Goal: Task Accomplishment & Management: Use online tool/utility

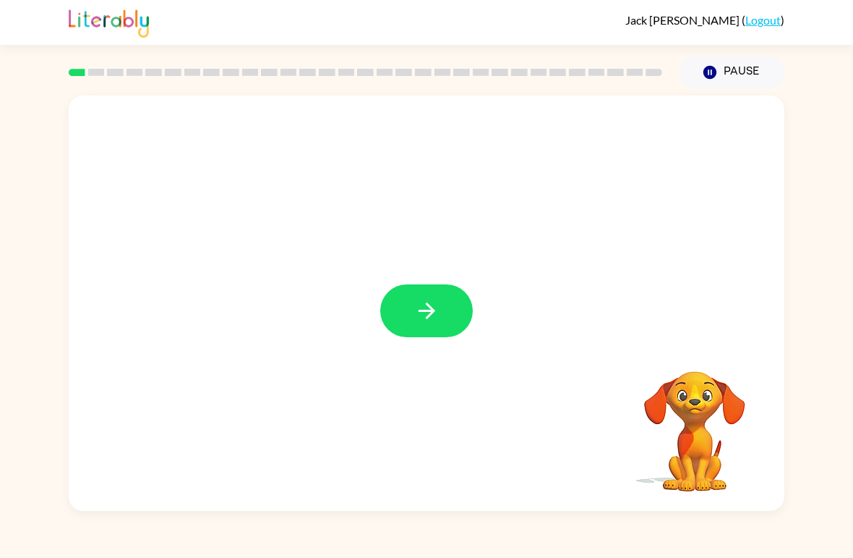
click at [430, 312] on icon "button" at bounding box center [426, 310] width 25 height 25
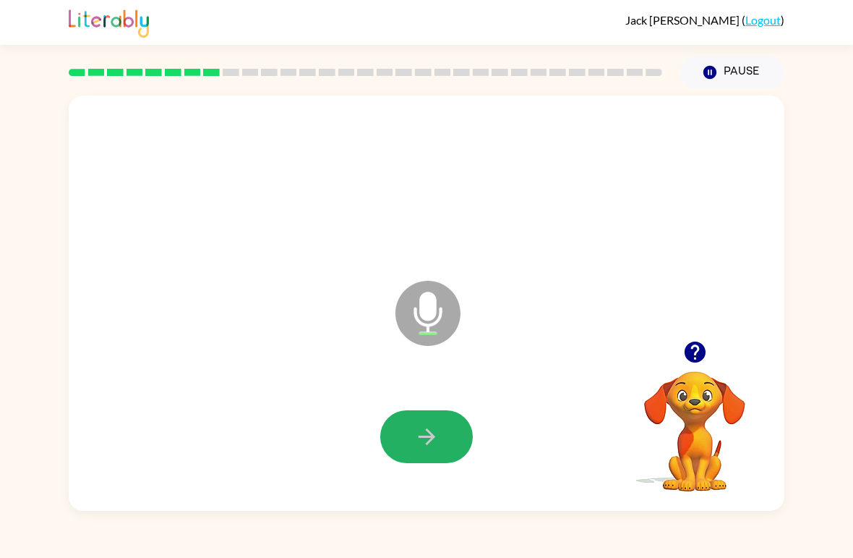
click at [403, 429] on button "button" at bounding box center [426, 436] width 93 height 53
click at [407, 442] on button "button" at bounding box center [426, 436] width 93 height 53
click at [430, 435] on icon "button" at bounding box center [426, 436] width 25 height 25
click at [425, 463] on button "button" at bounding box center [426, 436] width 93 height 53
click at [432, 449] on icon "button" at bounding box center [426, 436] width 25 height 25
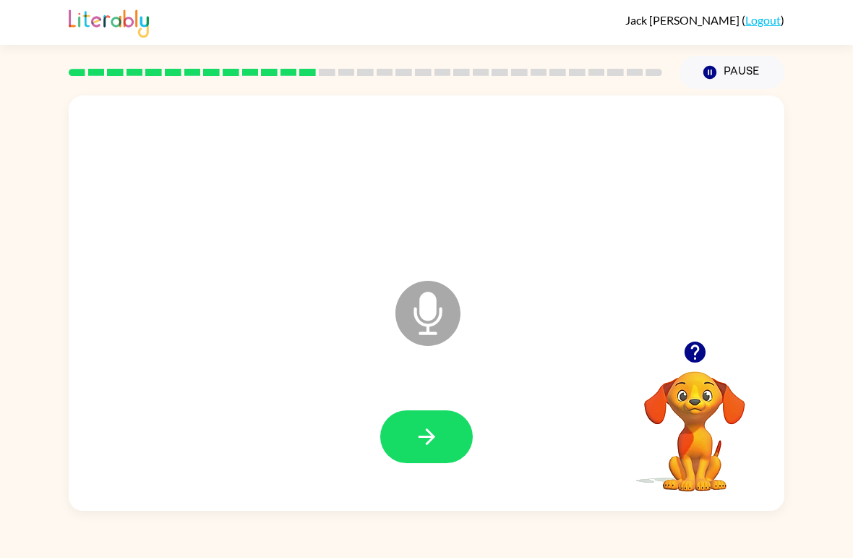
click at [414, 424] on icon "button" at bounding box center [426, 436] width 25 height 25
click at [422, 427] on icon "button" at bounding box center [426, 436] width 25 height 25
click at [425, 463] on div at bounding box center [426, 436] width 93 height 53
click at [418, 443] on icon "button" at bounding box center [426, 436] width 25 height 25
click at [430, 425] on icon "button" at bounding box center [426, 436] width 25 height 25
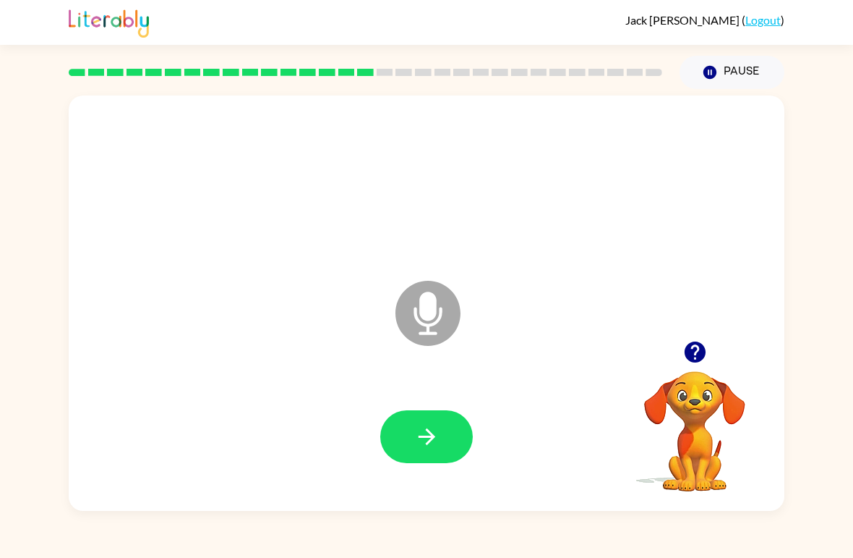
click at [413, 423] on button "button" at bounding box center [426, 436] width 93 height 53
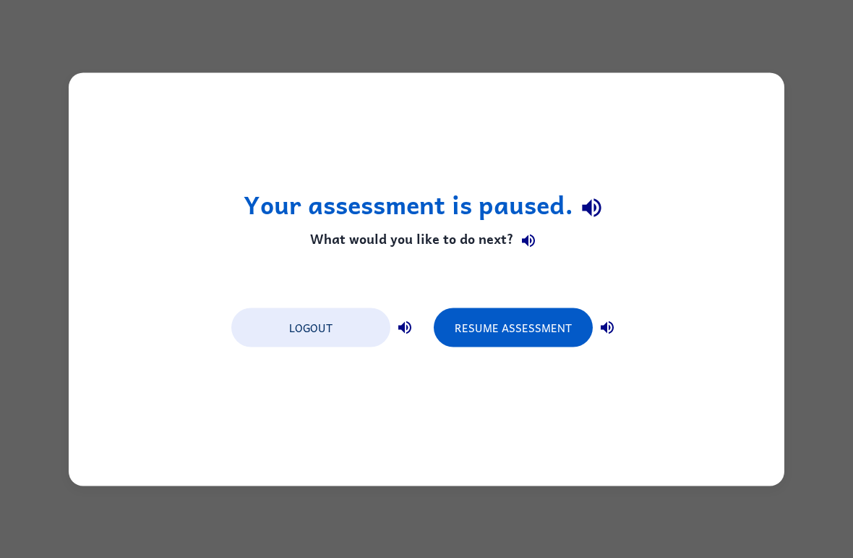
click at [477, 341] on button "Resume Assessment" at bounding box center [513, 326] width 159 height 39
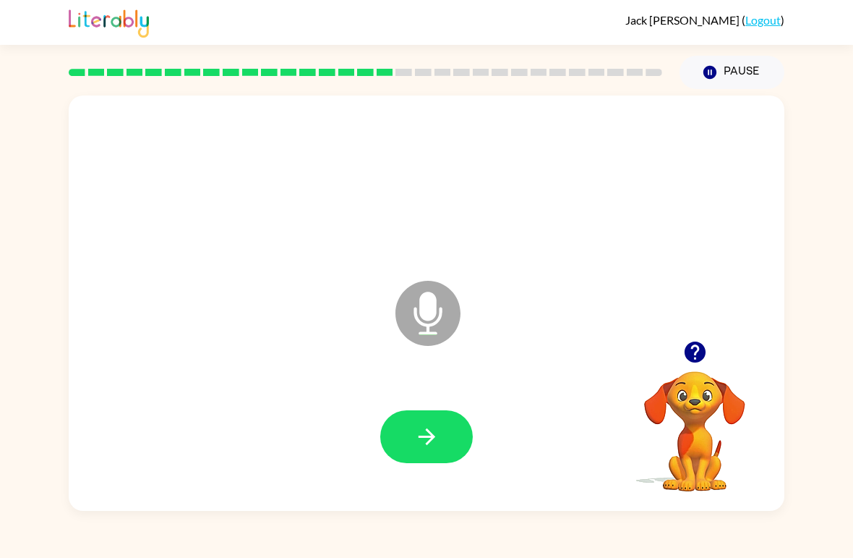
click at [424, 446] on icon "button" at bounding box center [426, 436] width 25 height 25
click at [425, 440] on icon "button" at bounding box center [426, 436] width 25 height 25
click at [416, 442] on icon "button" at bounding box center [426, 436] width 25 height 25
click at [408, 422] on button "button" at bounding box center [426, 436] width 93 height 53
click at [429, 427] on icon "button" at bounding box center [426, 436] width 25 height 25
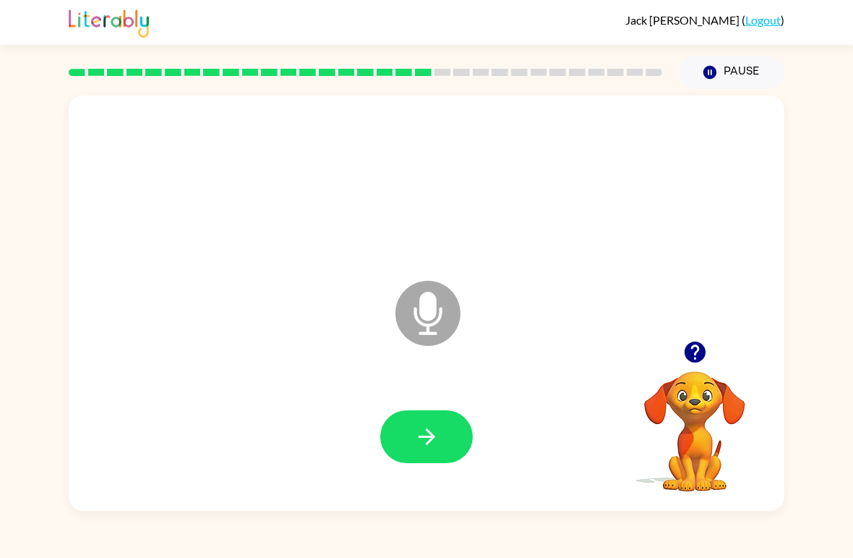
click at [427, 432] on icon "button" at bounding box center [426, 436] width 25 height 25
click at [400, 445] on button "button" at bounding box center [426, 436] width 93 height 53
click at [384, 394] on div at bounding box center [426, 436] width 687 height 119
click at [412, 447] on button "button" at bounding box center [426, 436] width 93 height 53
click at [443, 447] on button "button" at bounding box center [426, 436] width 93 height 53
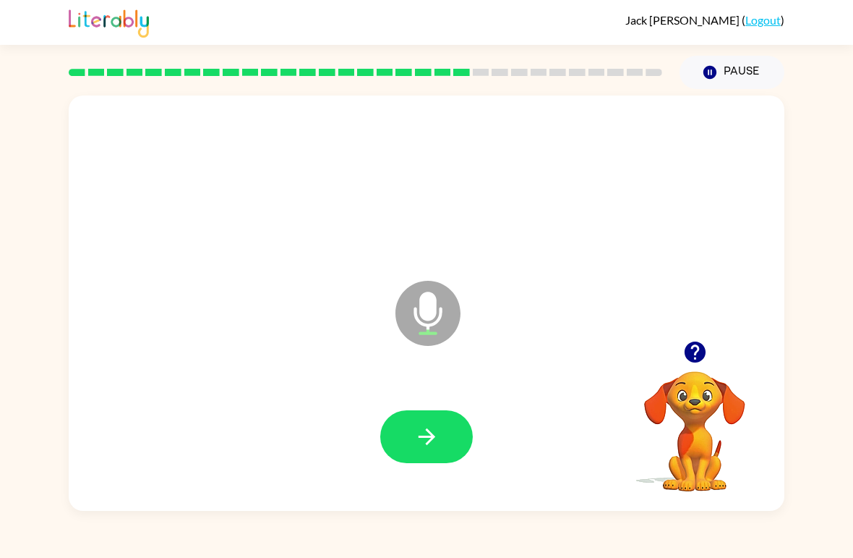
click at [448, 443] on button "button" at bounding box center [426, 436] width 93 height 53
click at [422, 440] on icon "button" at bounding box center [426, 436] width 25 height 25
click at [421, 437] on icon "button" at bounding box center [426, 436] width 17 height 17
click at [445, 411] on button "button" at bounding box center [426, 436] width 93 height 53
click at [431, 436] on icon "button" at bounding box center [426, 436] width 25 height 25
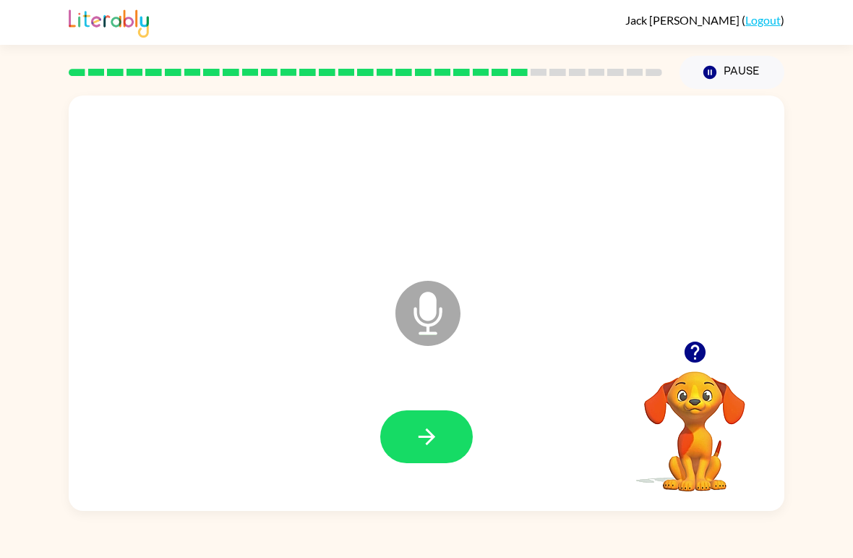
click at [451, 437] on button "button" at bounding box center [426, 436] width 93 height 53
click at [459, 420] on button "button" at bounding box center [426, 436] width 93 height 53
click at [456, 447] on button "button" at bounding box center [426, 436] width 93 height 53
click at [439, 457] on button "button" at bounding box center [426, 436] width 93 height 53
click at [445, 438] on button "button" at bounding box center [426, 436] width 93 height 53
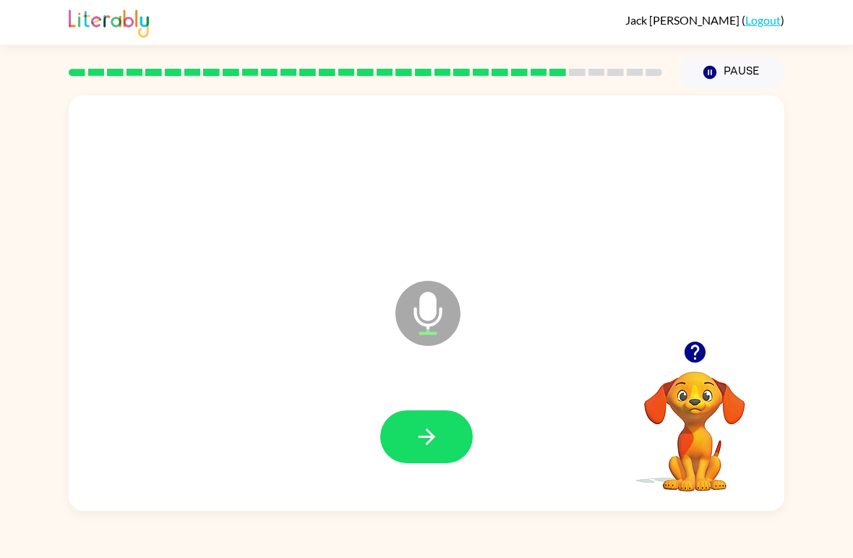
click at [435, 432] on icon "button" at bounding box center [426, 436] width 25 height 25
click at [448, 440] on button "button" at bounding box center [426, 436] width 93 height 53
click at [432, 428] on icon "button" at bounding box center [426, 436] width 25 height 25
click at [445, 448] on button "button" at bounding box center [426, 436] width 93 height 53
click at [436, 422] on button "button" at bounding box center [426, 436] width 93 height 53
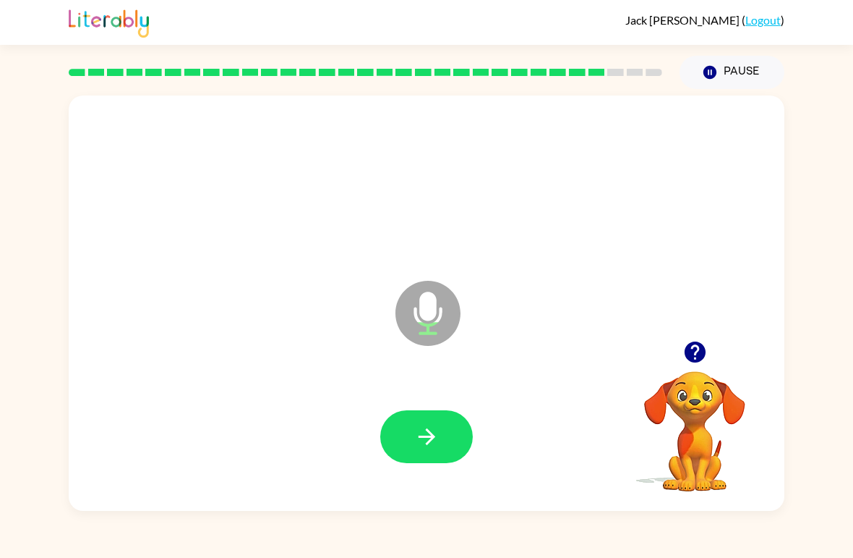
click at [448, 425] on button "button" at bounding box center [426, 436] width 93 height 53
click at [425, 454] on button "button" at bounding box center [426, 436] width 93 height 53
click at [440, 447] on button "button" at bounding box center [426, 436] width 93 height 53
click at [425, 445] on icon "button" at bounding box center [426, 436] width 25 height 25
click at [452, 448] on button "button" at bounding box center [426, 436] width 93 height 53
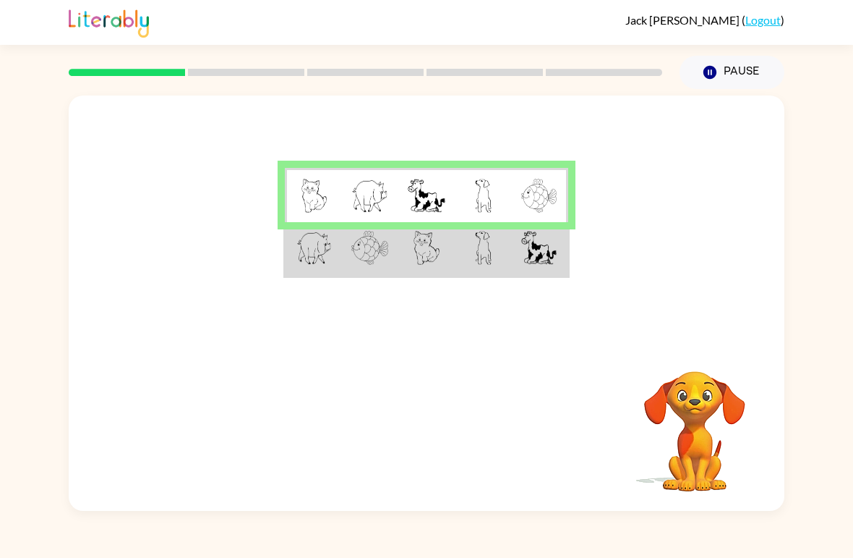
click at [370, 249] on img at bounding box center [369, 248] width 37 height 34
click at [307, 252] on img at bounding box center [313, 248] width 35 height 34
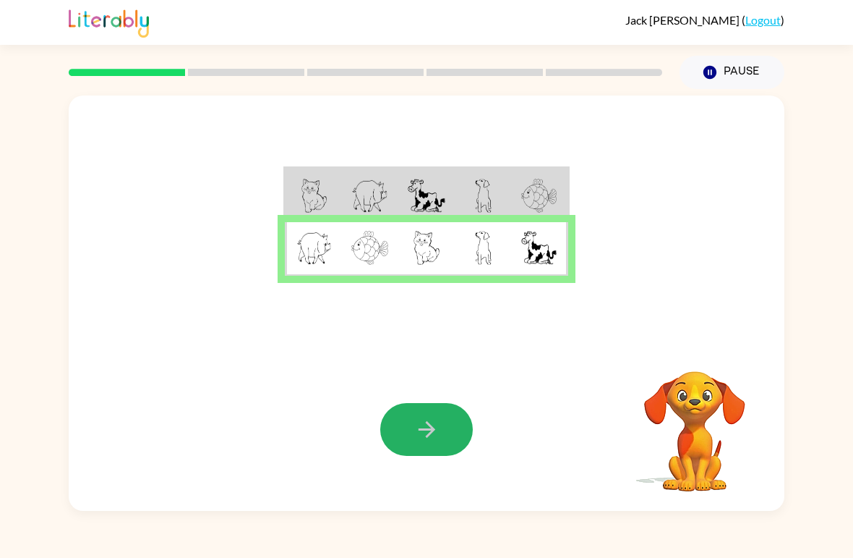
click at [408, 429] on button "button" at bounding box center [426, 429] width 93 height 53
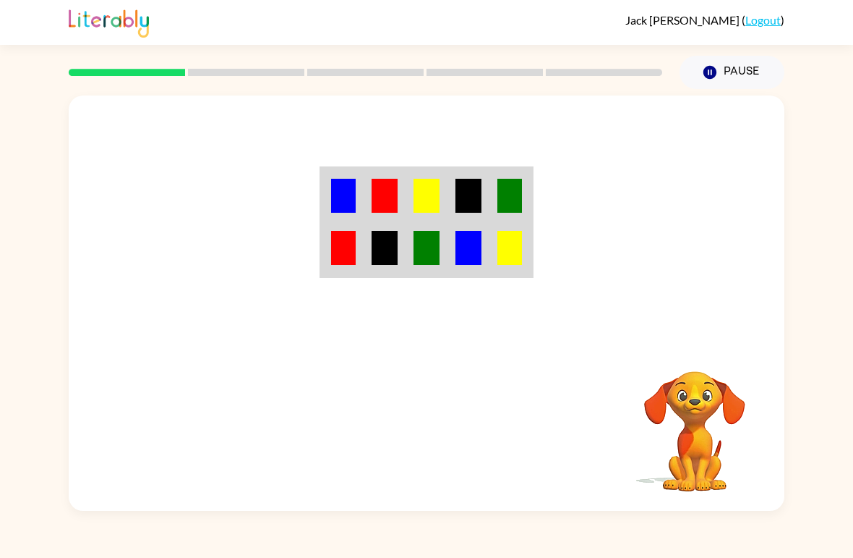
click at [343, 192] on img at bounding box center [343, 196] width 25 height 34
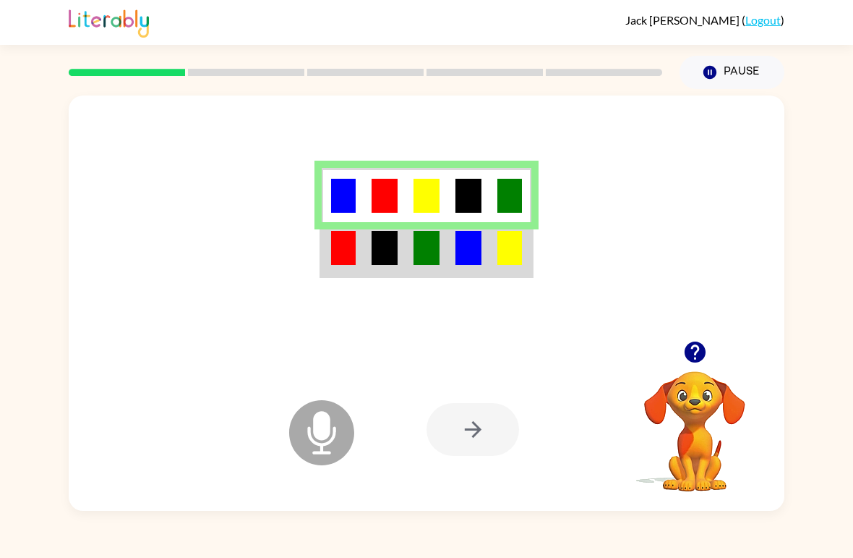
click at [470, 432] on div at bounding box center [473, 429] width 93 height 53
click at [461, 427] on div at bounding box center [473, 429] width 93 height 53
click at [457, 424] on div at bounding box center [473, 429] width 93 height 53
click at [408, 234] on td at bounding box center [427, 249] width 42 height 54
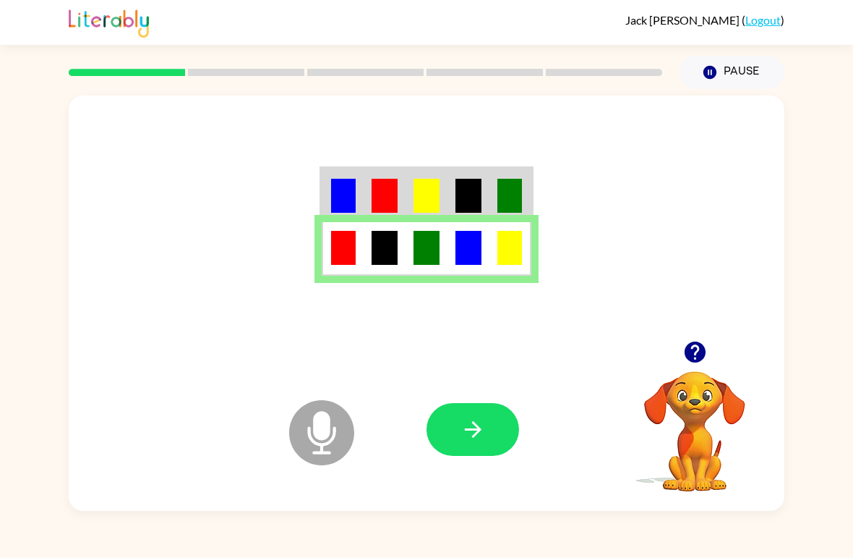
click at [446, 451] on button "button" at bounding box center [473, 429] width 93 height 53
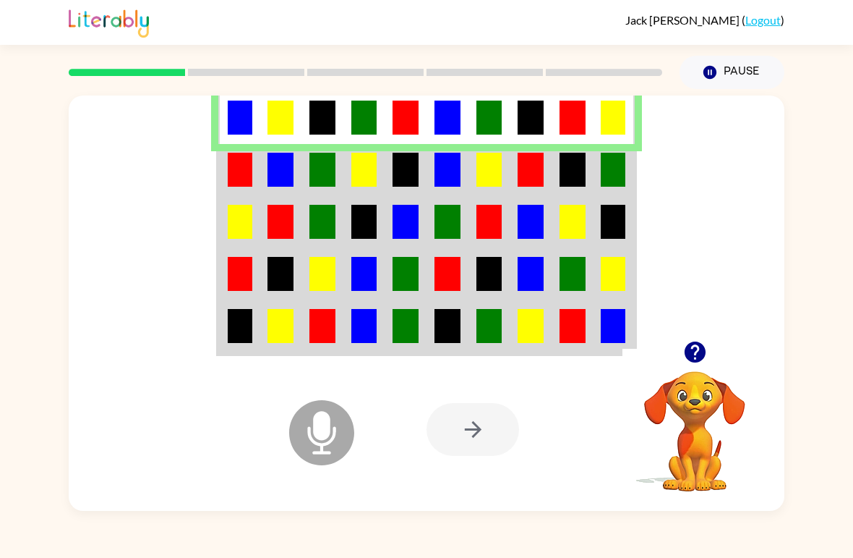
click at [231, 156] on img at bounding box center [240, 170] width 25 height 34
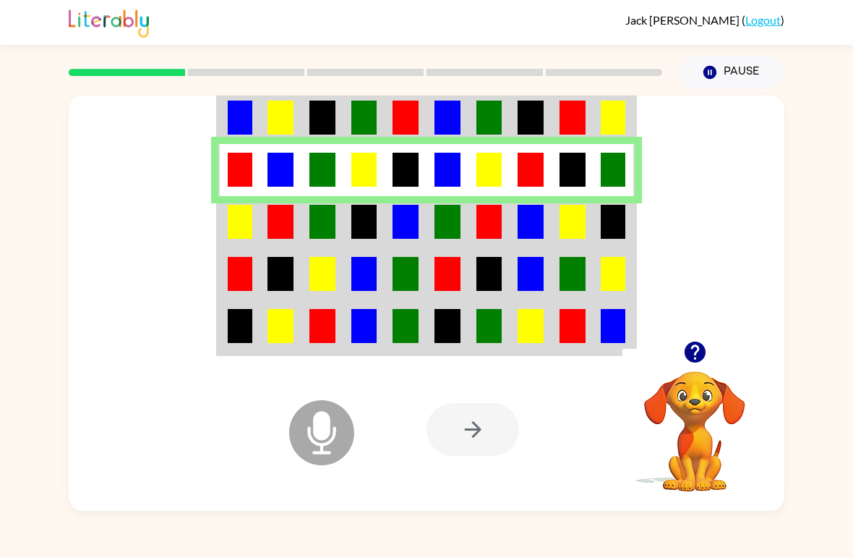
click at [281, 220] on img at bounding box center [281, 222] width 26 height 34
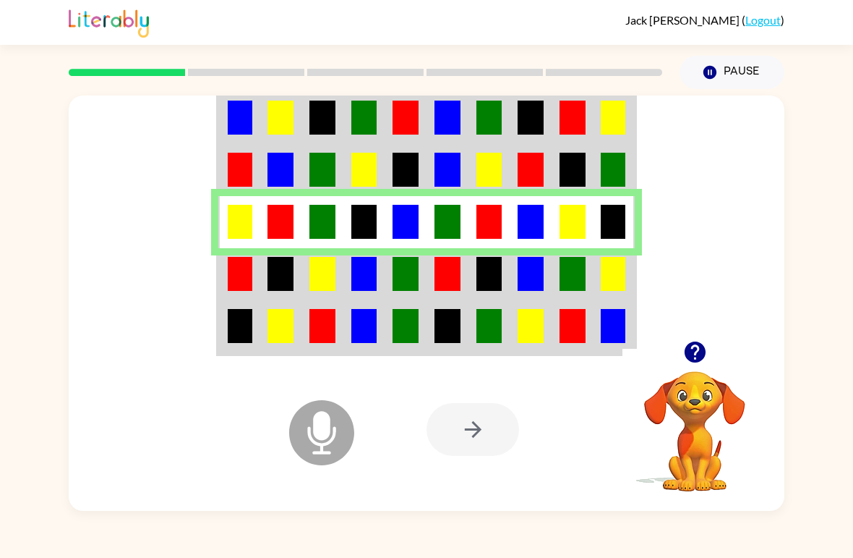
click at [308, 257] on td at bounding box center [323, 274] width 42 height 52
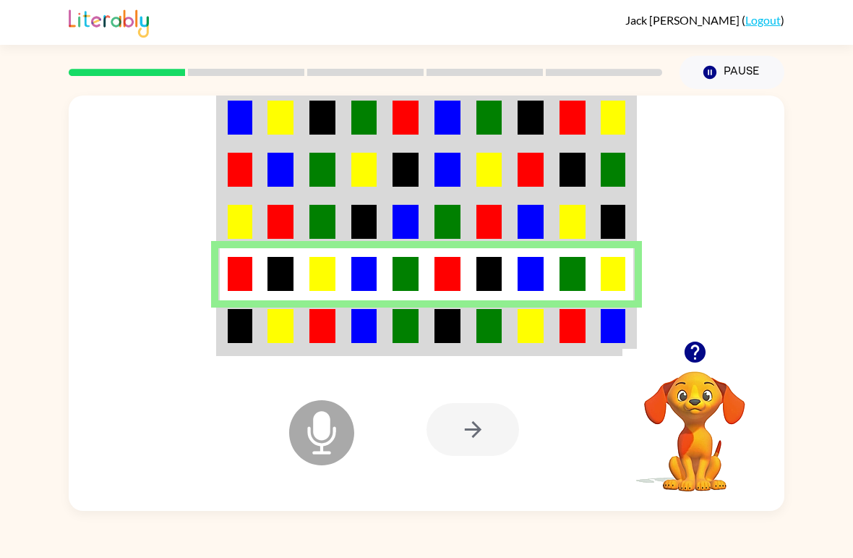
click at [280, 332] on img at bounding box center [281, 326] width 26 height 34
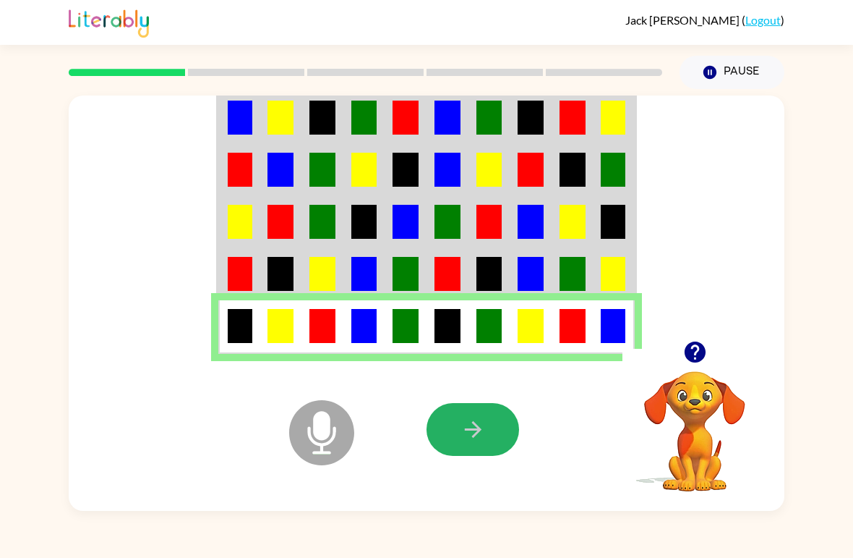
click at [488, 422] on button "button" at bounding box center [473, 429] width 93 height 53
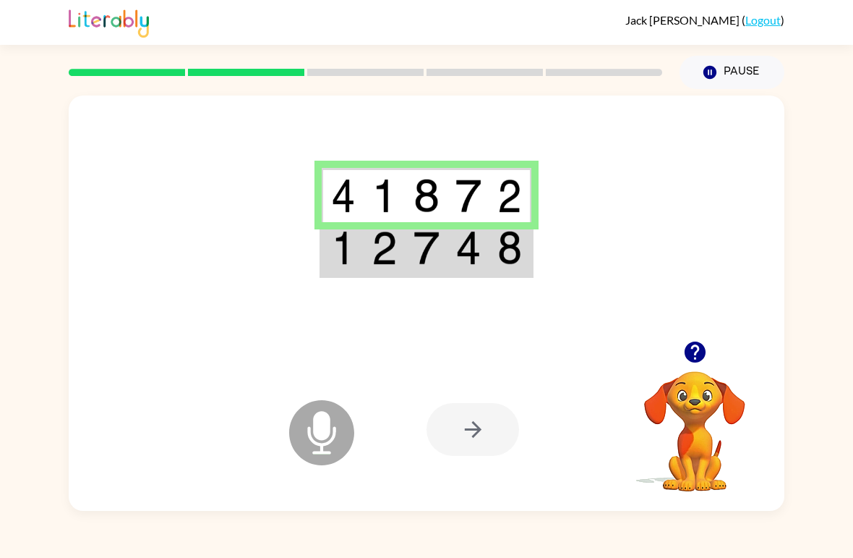
click at [343, 249] on img at bounding box center [343, 248] width 25 height 34
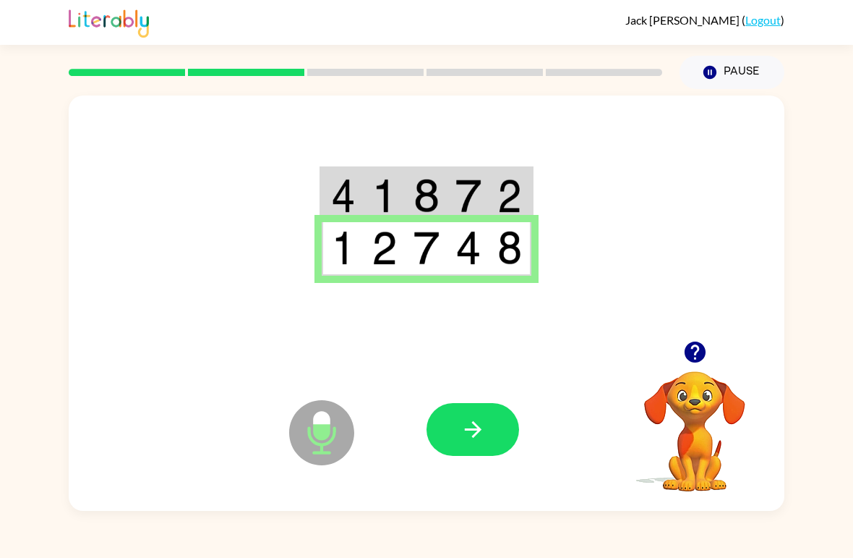
click at [464, 432] on icon "button" at bounding box center [473, 429] width 25 height 25
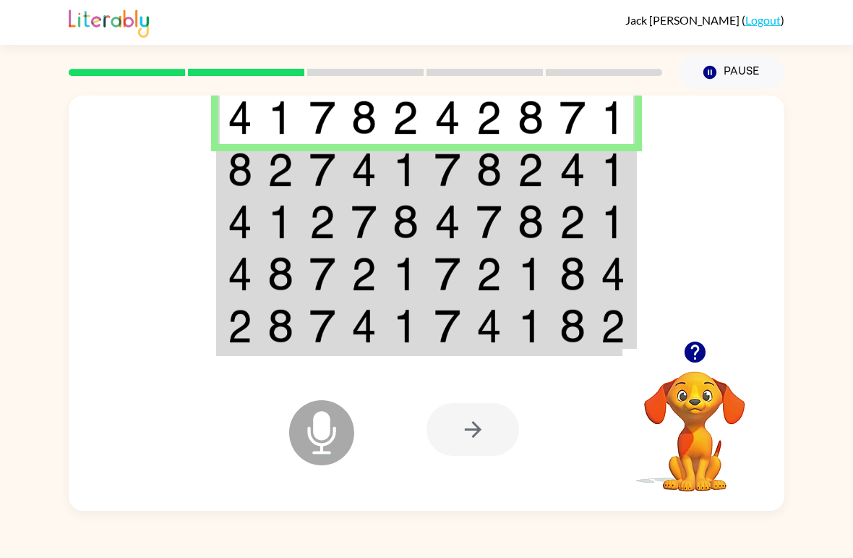
click at [274, 176] on img at bounding box center [281, 170] width 26 height 34
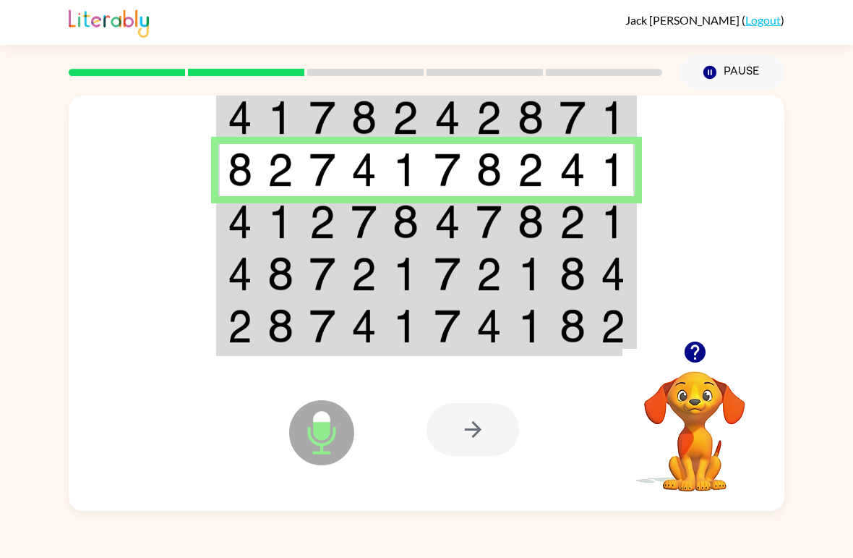
click at [447, 194] on td at bounding box center [448, 170] width 42 height 52
click at [251, 229] on img at bounding box center [240, 222] width 25 height 34
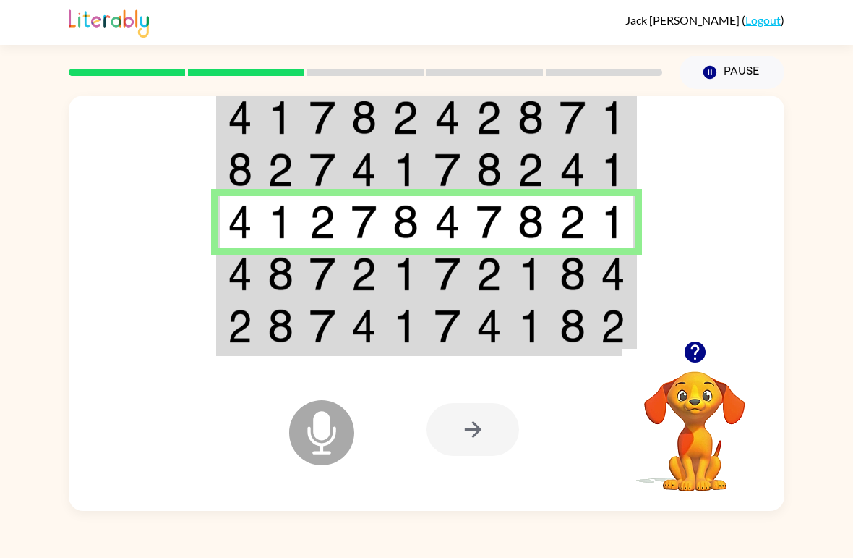
click at [257, 273] on td at bounding box center [239, 274] width 42 height 52
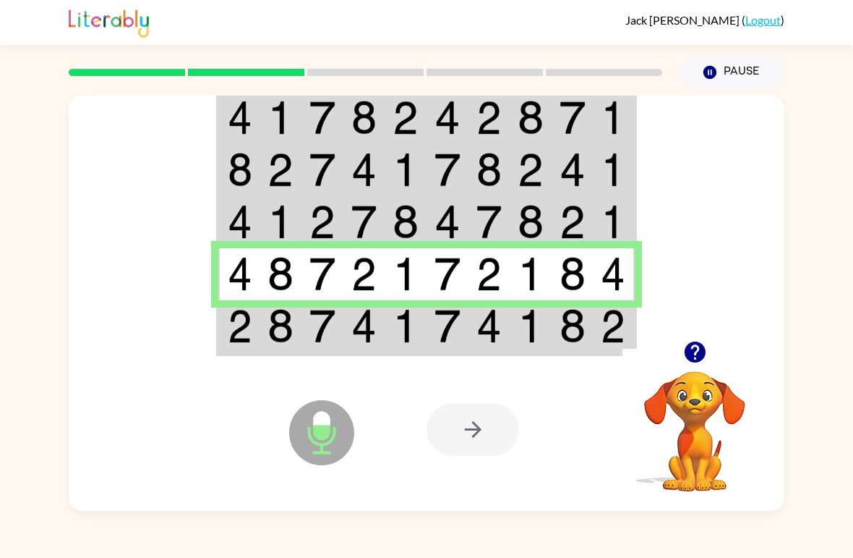
click at [289, 330] on img at bounding box center [281, 326] width 26 height 34
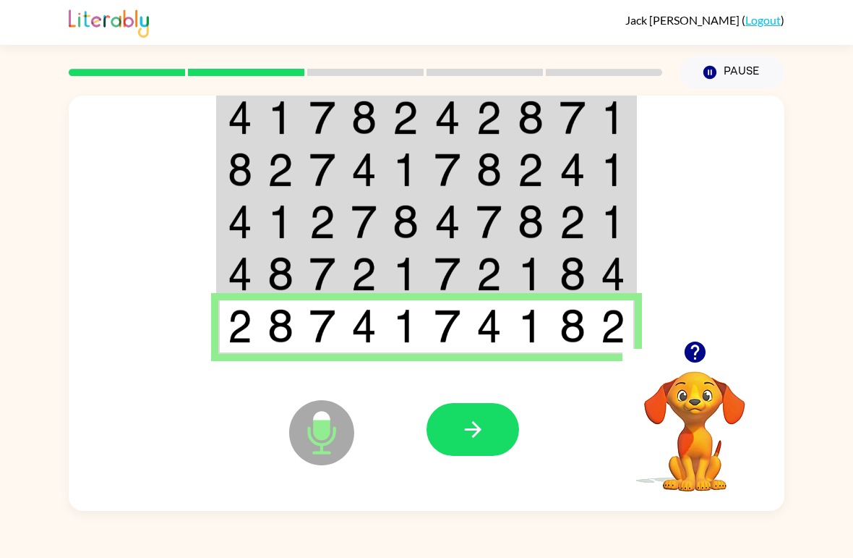
click at [465, 434] on icon "button" at bounding box center [473, 429] width 25 height 25
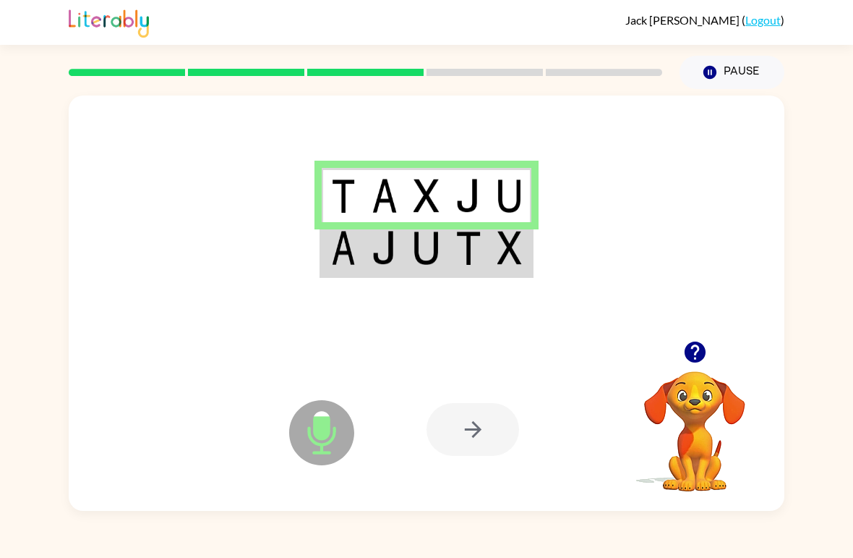
click at [350, 234] on img at bounding box center [343, 248] width 25 height 34
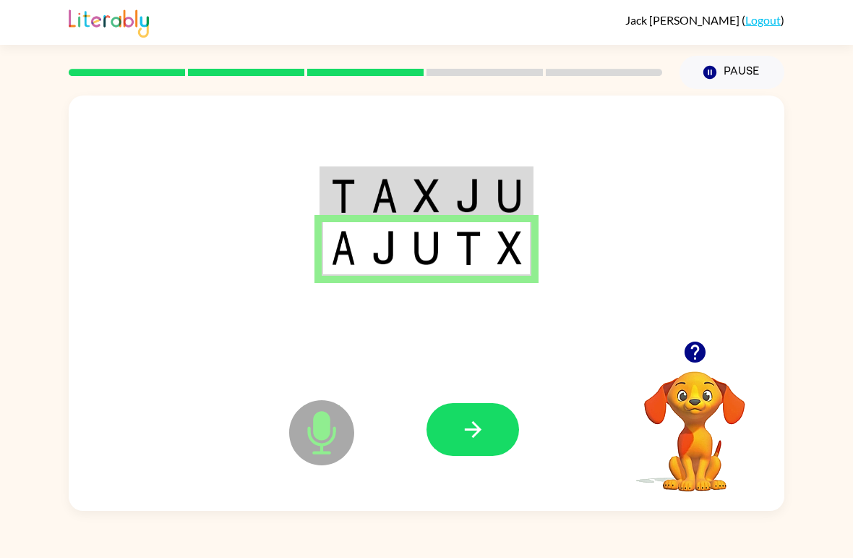
click at [457, 429] on button "button" at bounding box center [473, 429] width 93 height 53
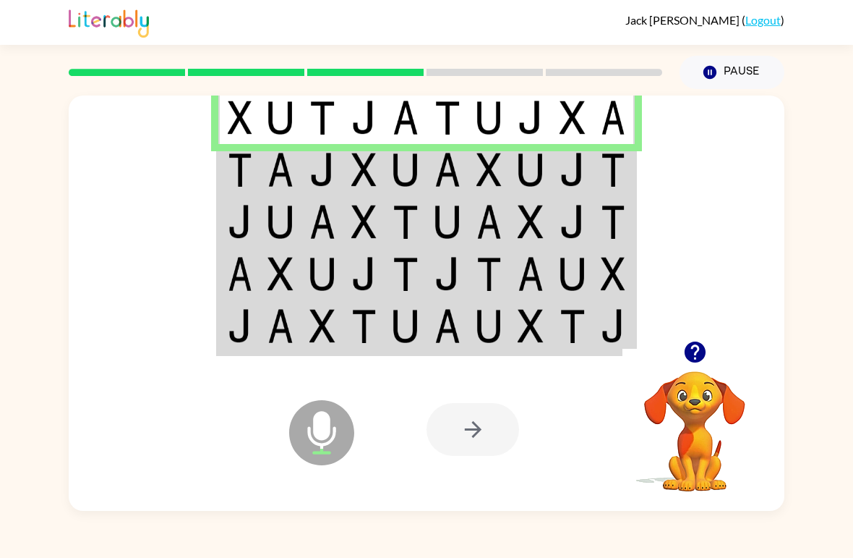
click at [233, 157] on img at bounding box center [240, 170] width 25 height 34
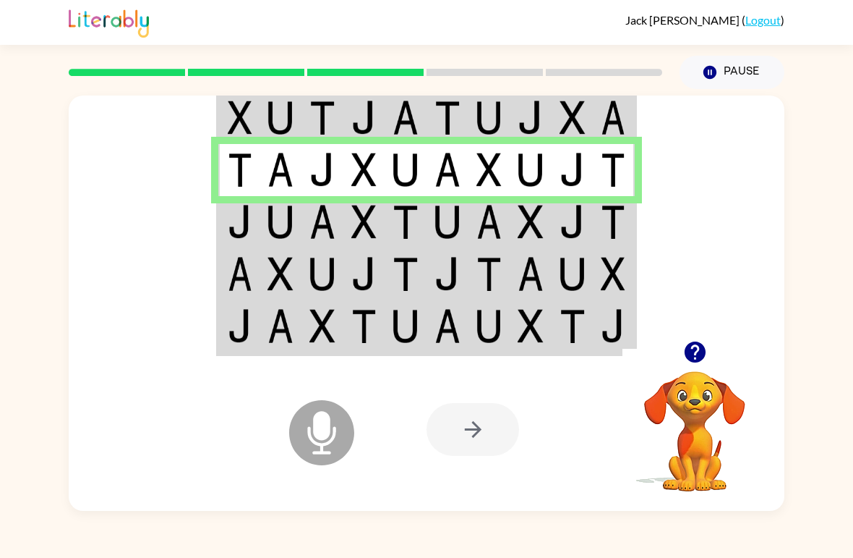
click at [251, 224] on img at bounding box center [240, 222] width 25 height 34
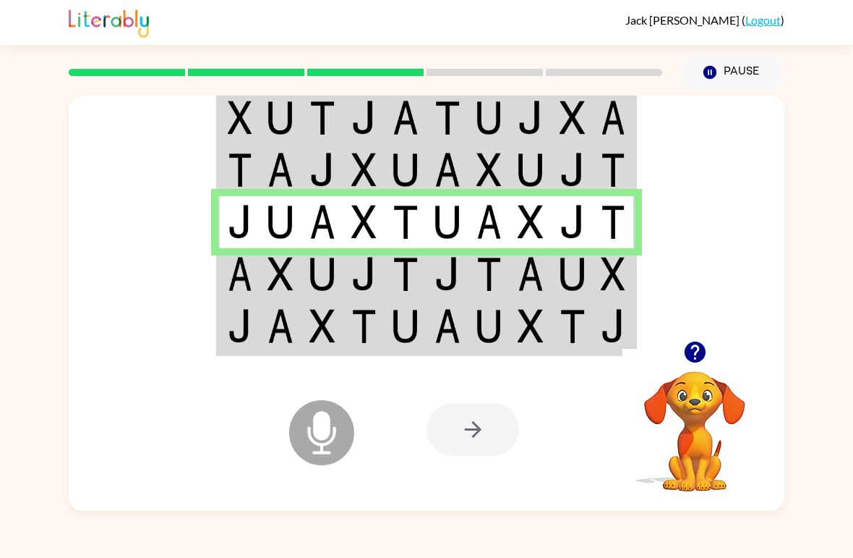
click at [234, 298] on td at bounding box center [239, 274] width 42 height 52
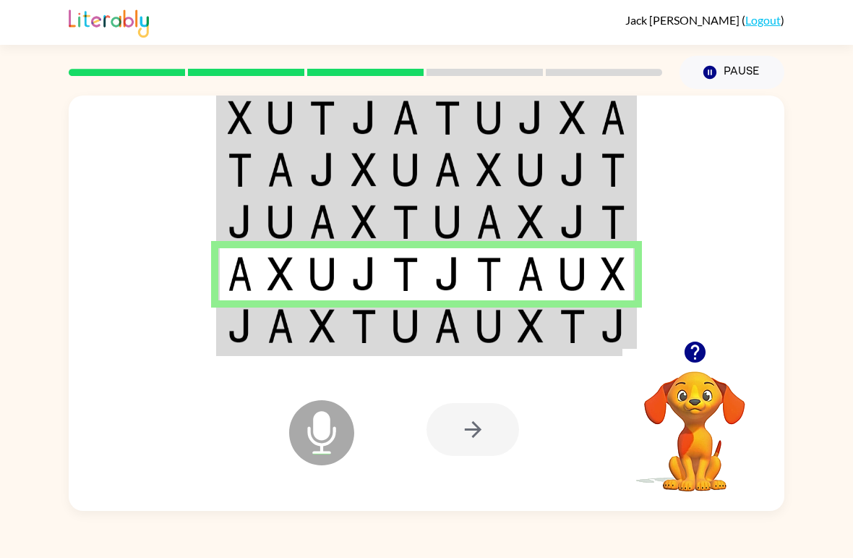
click at [453, 336] on img at bounding box center [448, 326] width 26 height 34
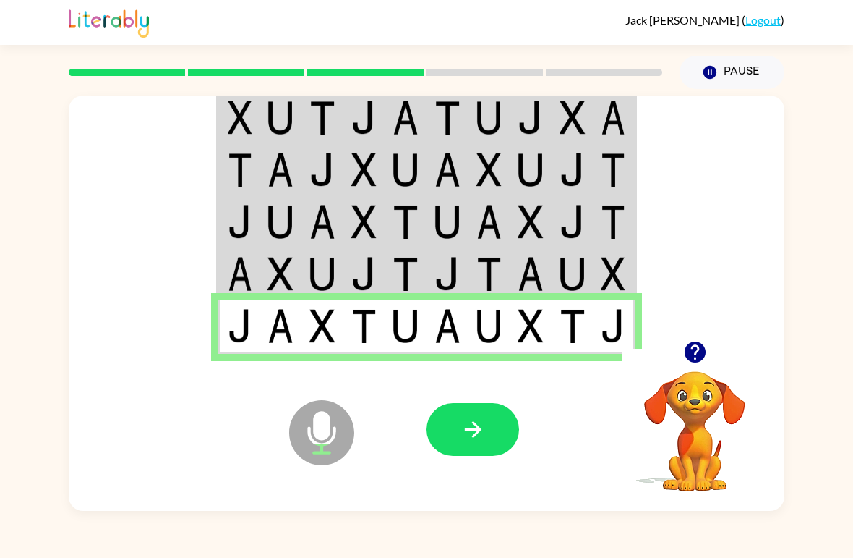
click at [471, 432] on icon "button" at bounding box center [473, 429] width 25 height 25
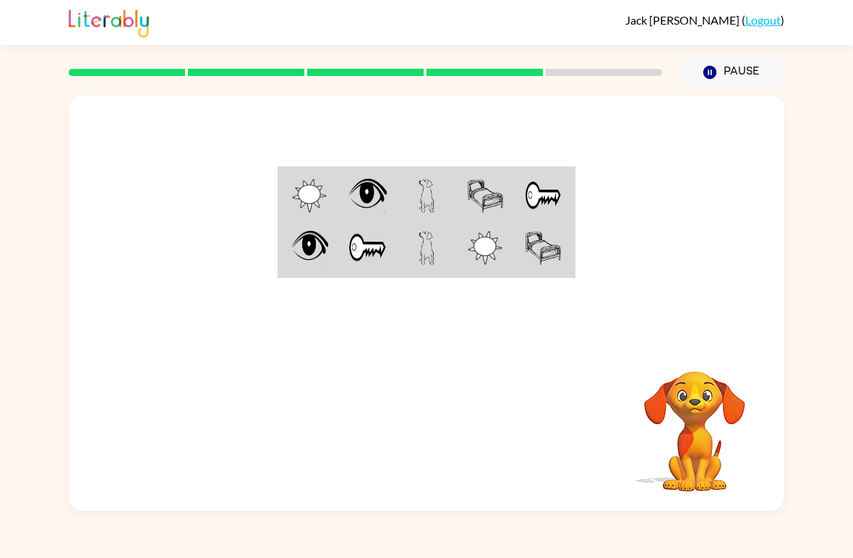
click at [338, 202] on td at bounding box center [308, 195] width 59 height 54
click at [68, 553] on div "Jack Sobotka ( Logout ) Pause Pause Your browser must support playing .mp4 file…" at bounding box center [426, 279] width 853 height 558
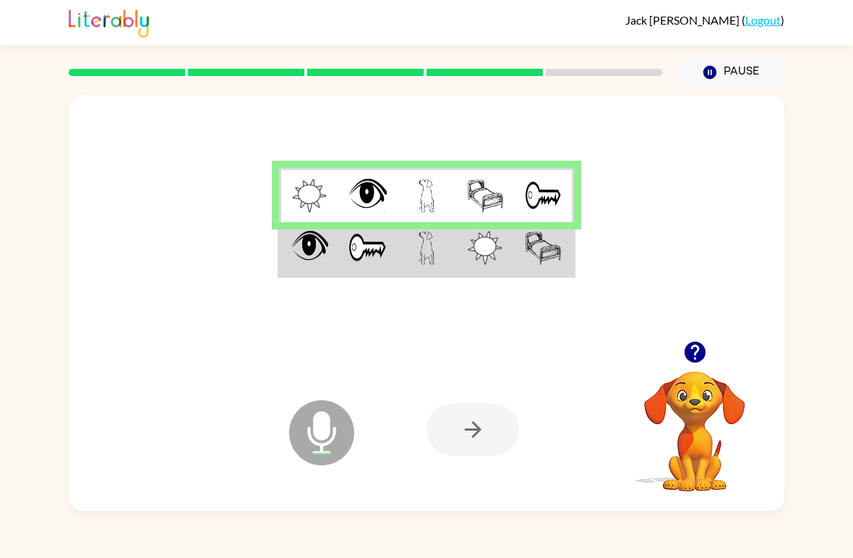
click at [295, 265] on img at bounding box center [310, 248] width 38 height 34
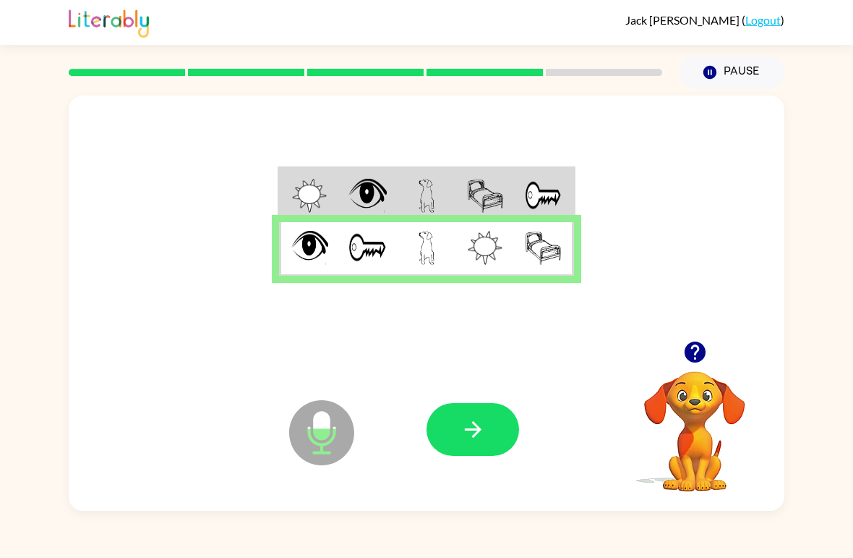
click at [464, 403] on button "button" at bounding box center [473, 429] width 93 height 53
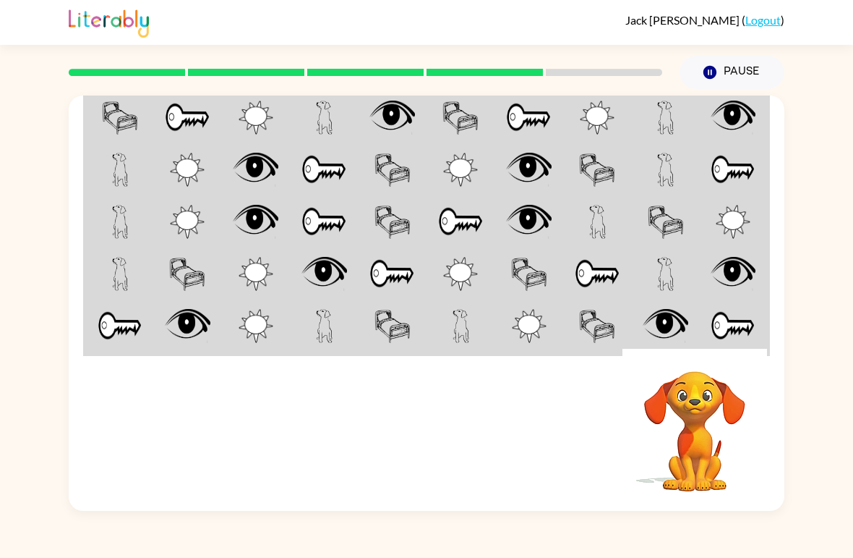
click at [296, 469] on div "Your browser must support playing .mp4 files to use Literably. Please try using…" at bounding box center [427, 429] width 716 height 163
click at [127, 134] on img at bounding box center [120, 118] width 36 height 34
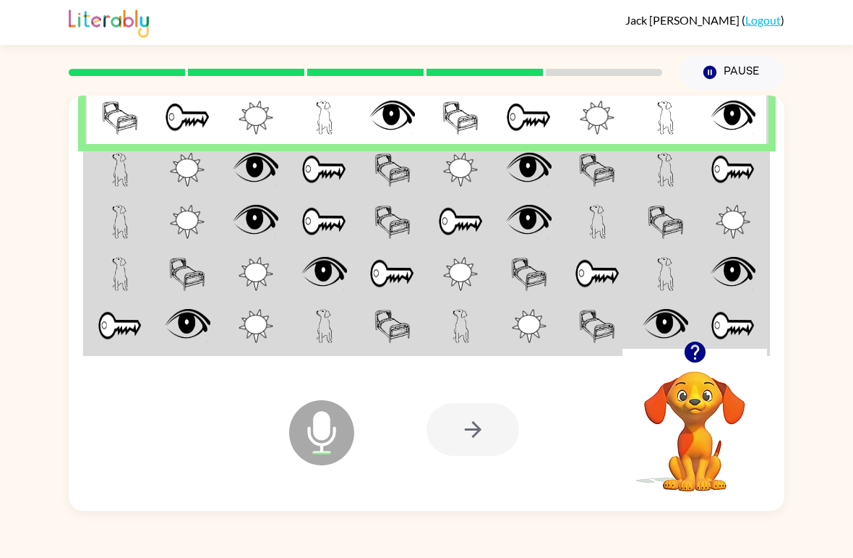
click at [114, 125] on img at bounding box center [120, 118] width 36 height 34
click at [111, 166] on td at bounding box center [119, 170] width 69 height 52
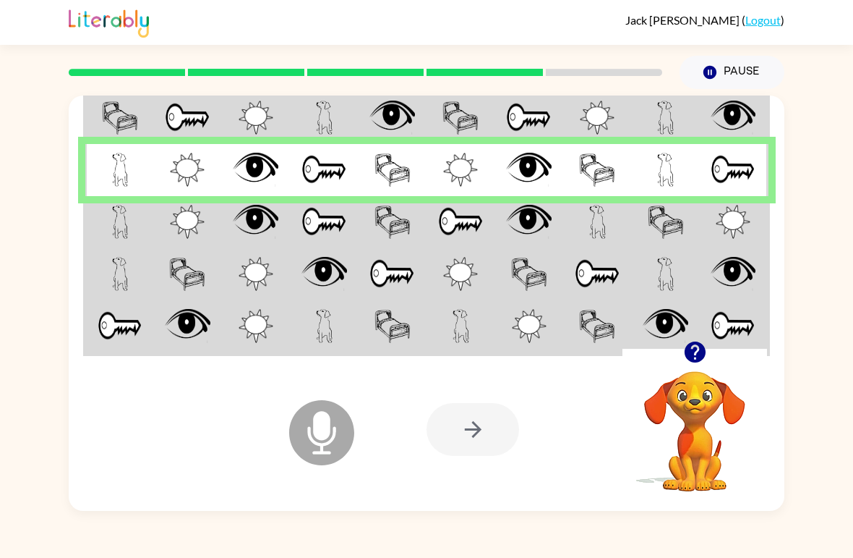
click at [95, 205] on td at bounding box center [119, 222] width 69 height 52
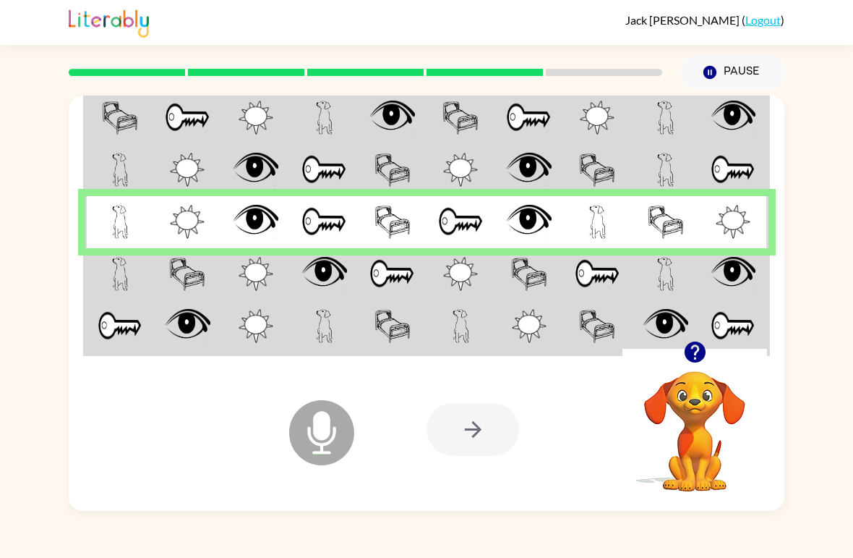
click at [111, 275] on td at bounding box center [119, 274] width 69 height 52
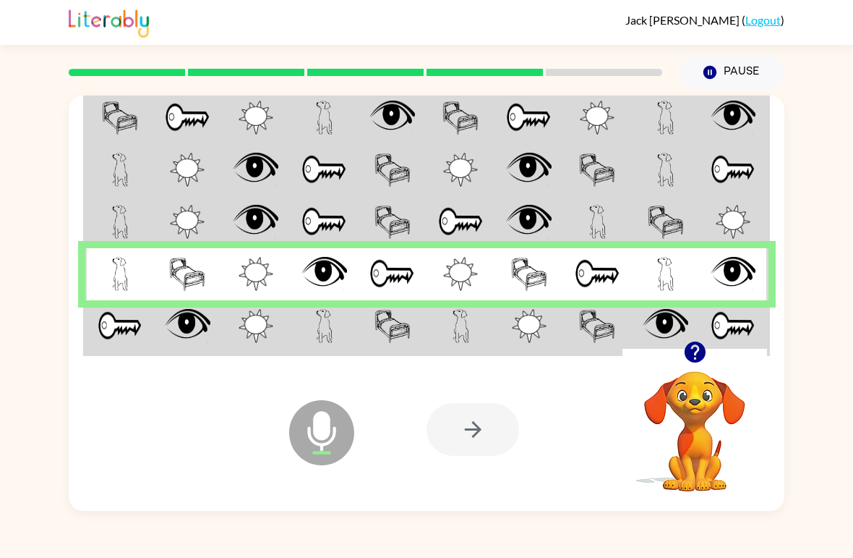
click at [134, 327] on img at bounding box center [120, 326] width 45 height 34
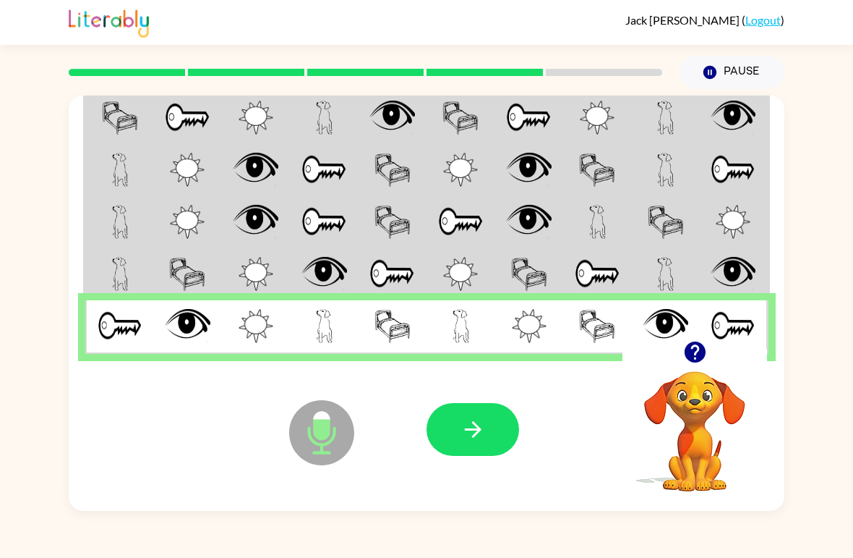
click at [476, 413] on button "button" at bounding box center [473, 429] width 93 height 53
